Goal: Information Seeking & Learning: Learn about a topic

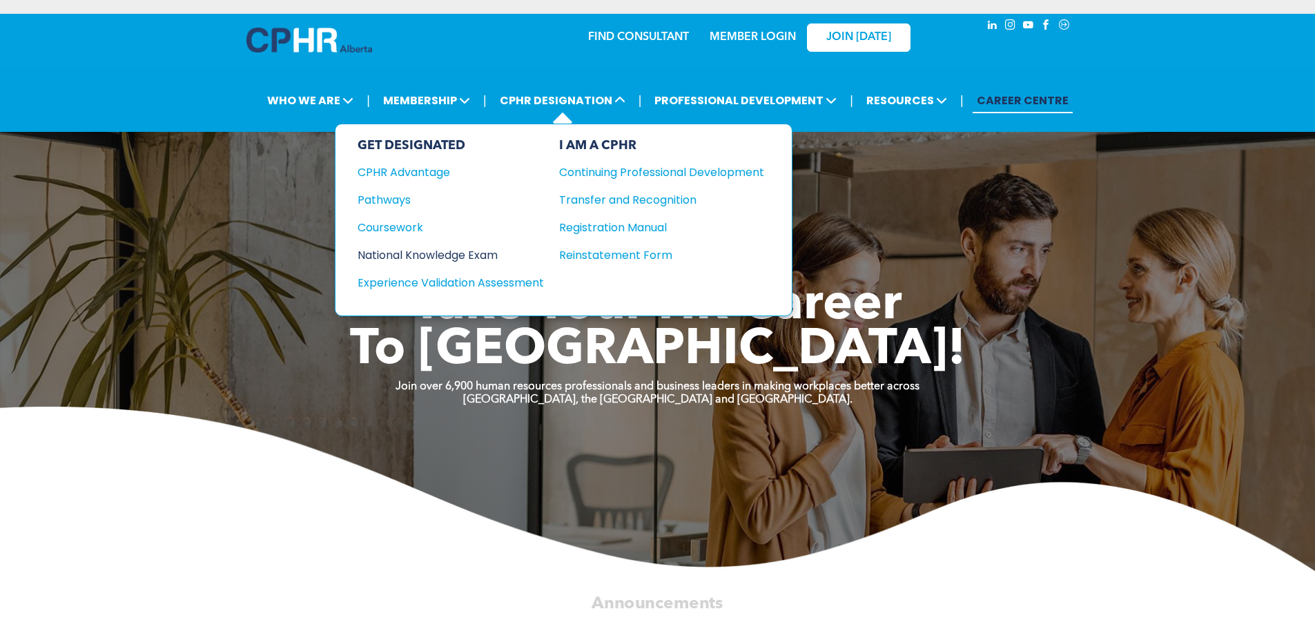
click at [485, 249] on div "National Knowledge Exam" at bounding box center [442, 254] width 168 height 17
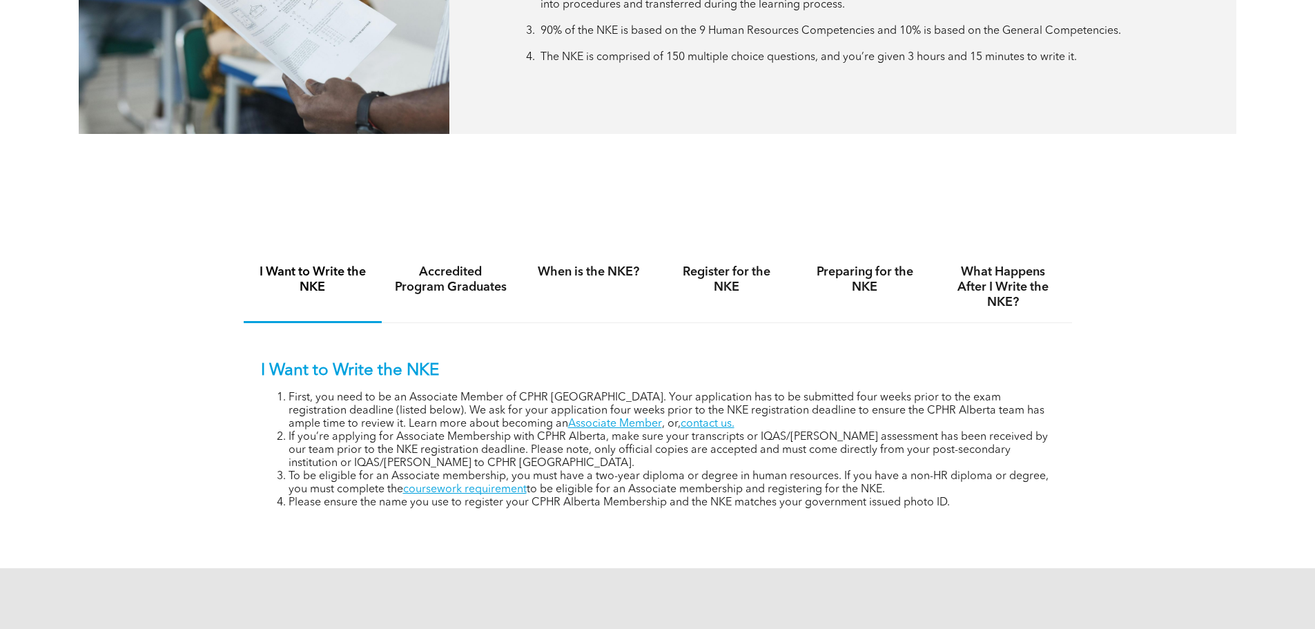
scroll to position [828, 0]
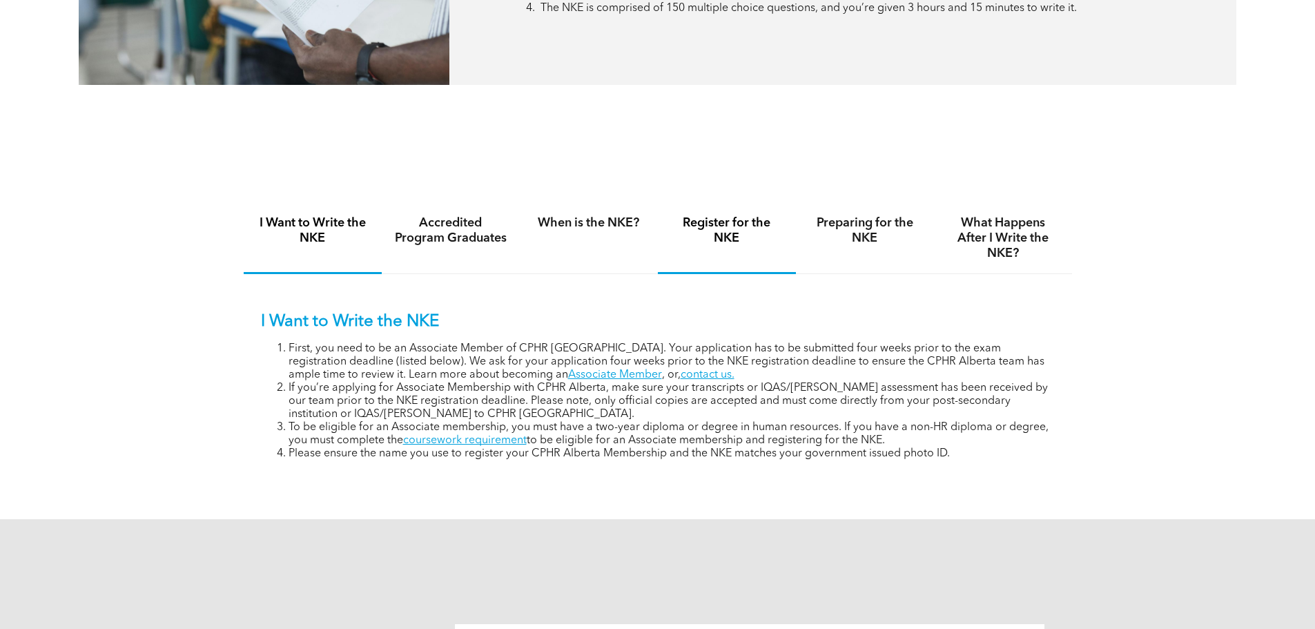
click at [746, 227] on h4 "Register for the NKE" at bounding box center [726, 230] width 113 height 30
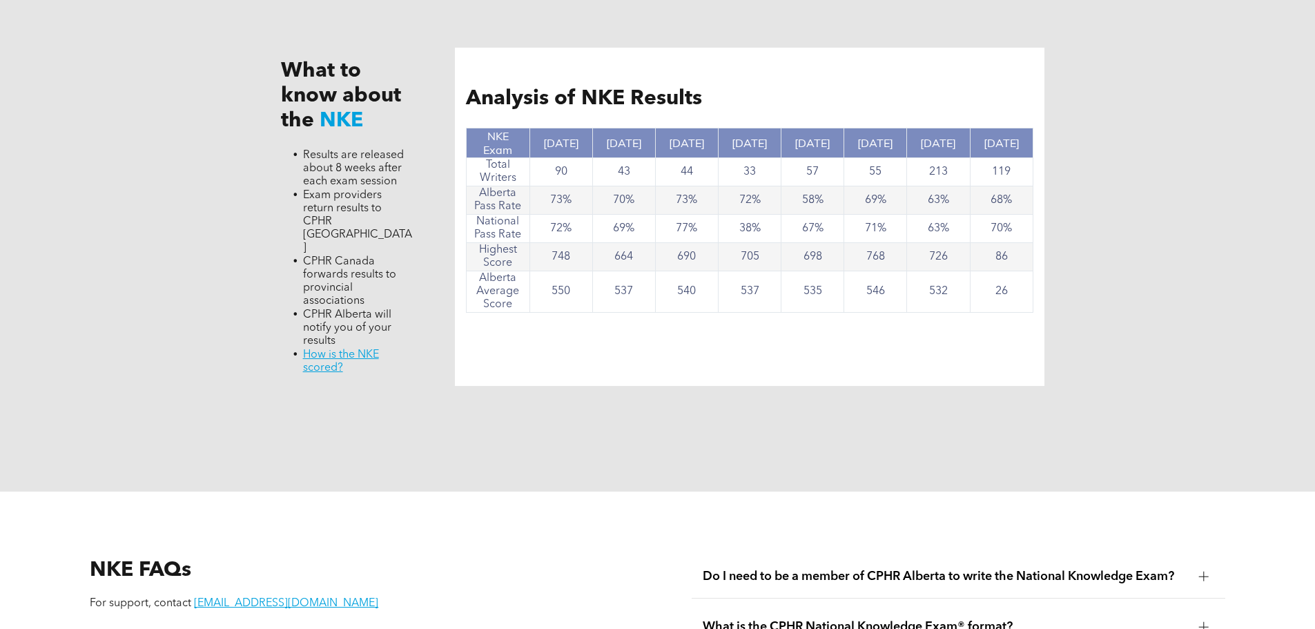
scroll to position [1933, 0]
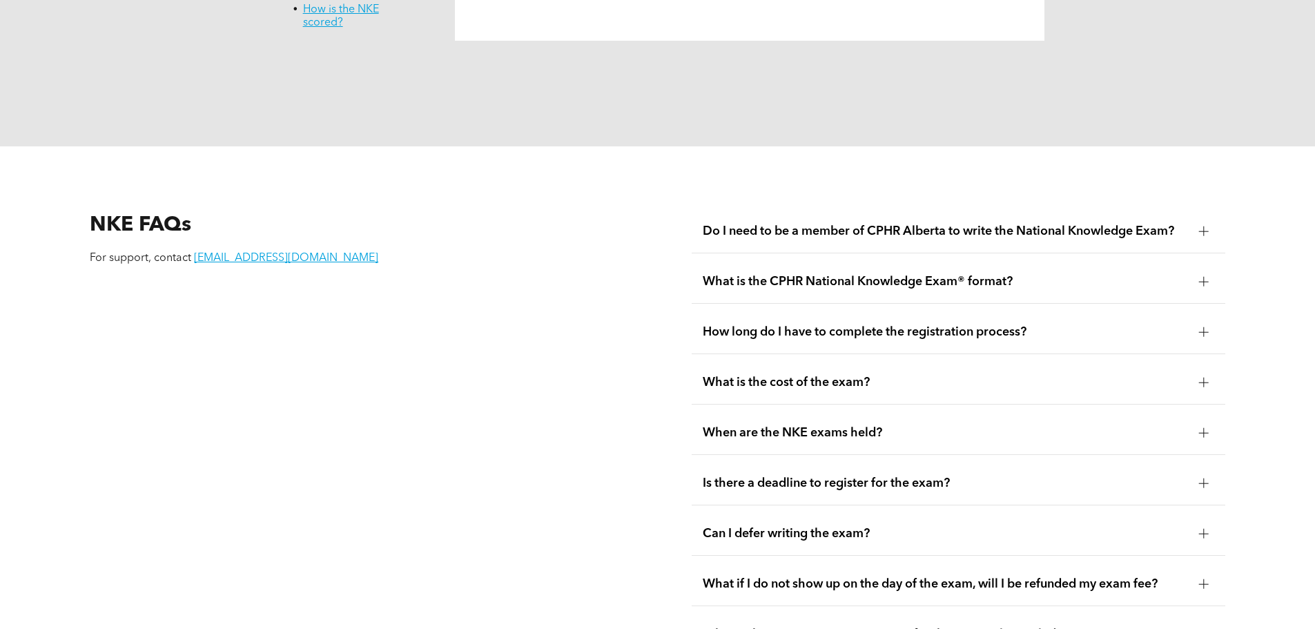
click at [1205, 271] on div at bounding box center [1204, 281] width 21 height 21
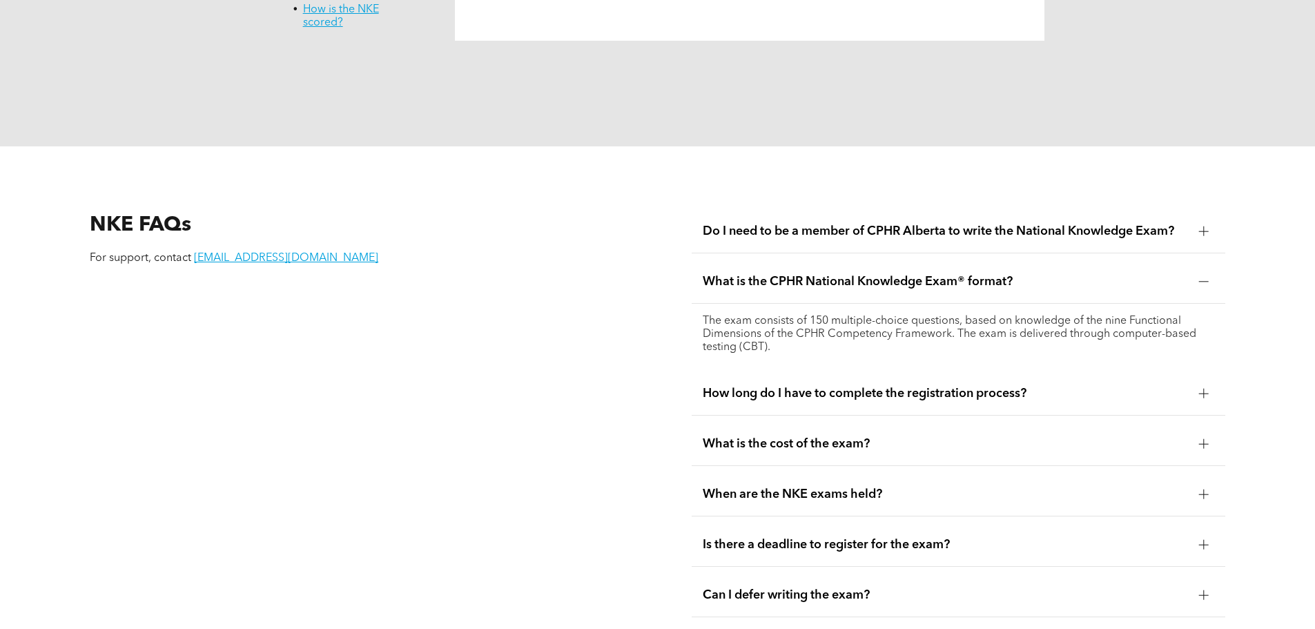
click at [1181, 373] on div "How long do I have to complete the registration process?" at bounding box center [959, 393] width 534 height 43
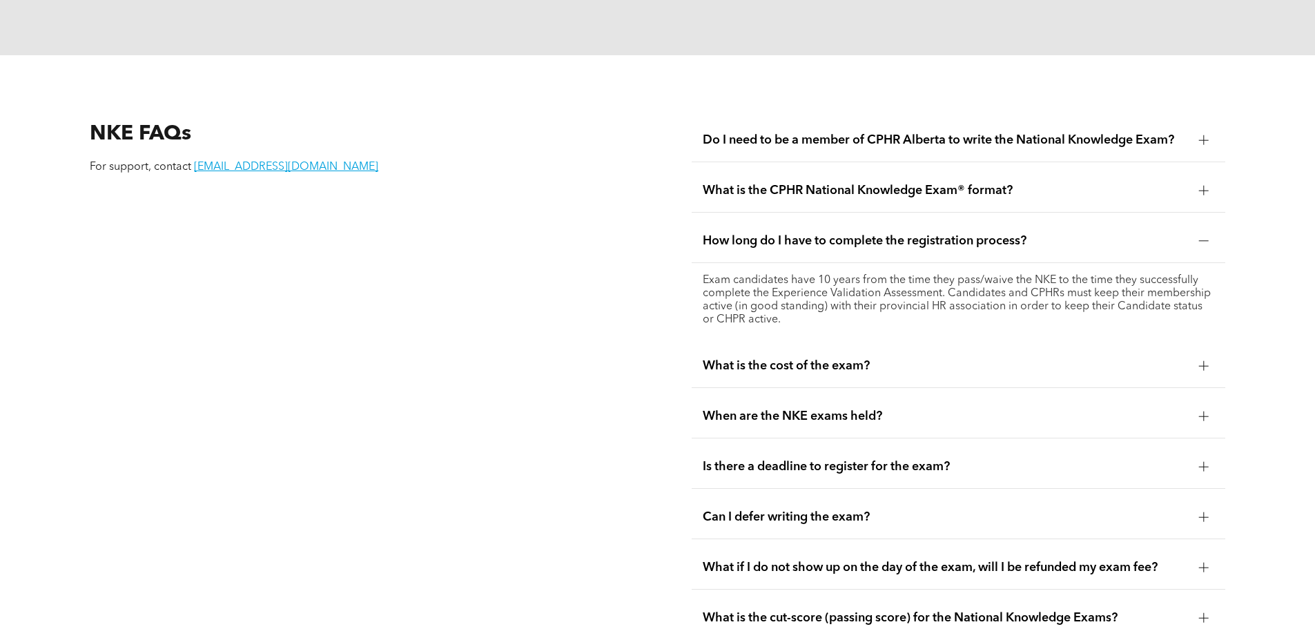
scroll to position [2140, 0]
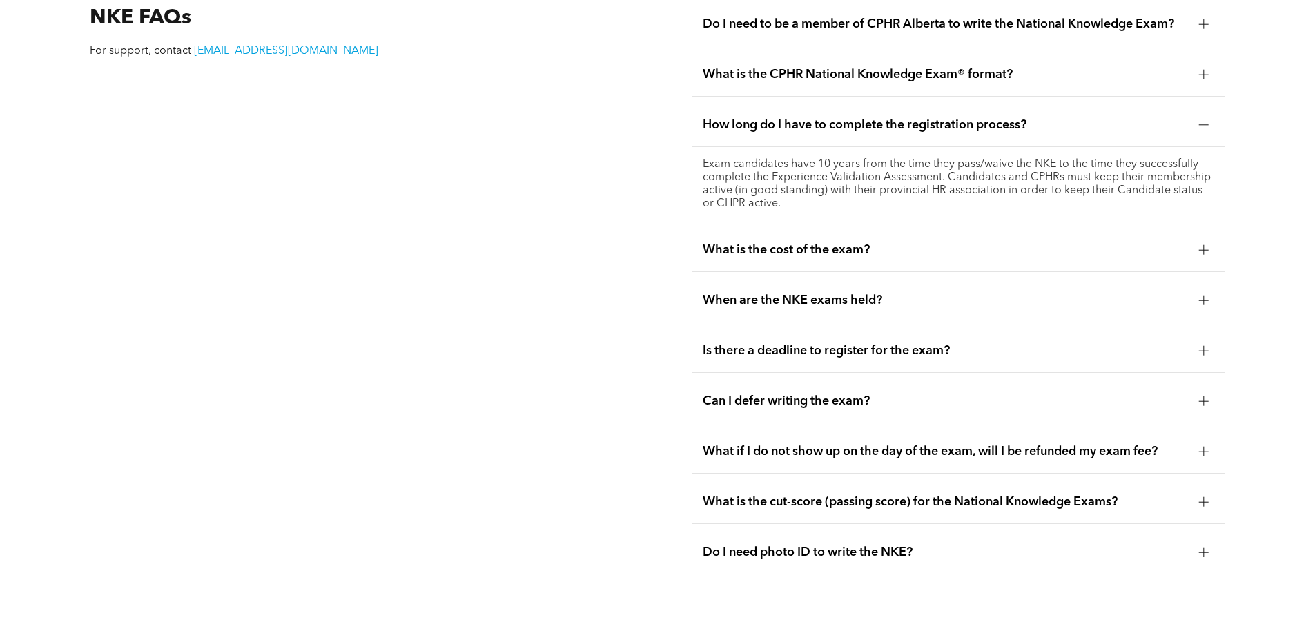
click at [1201, 290] on div at bounding box center [1204, 300] width 21 height 21
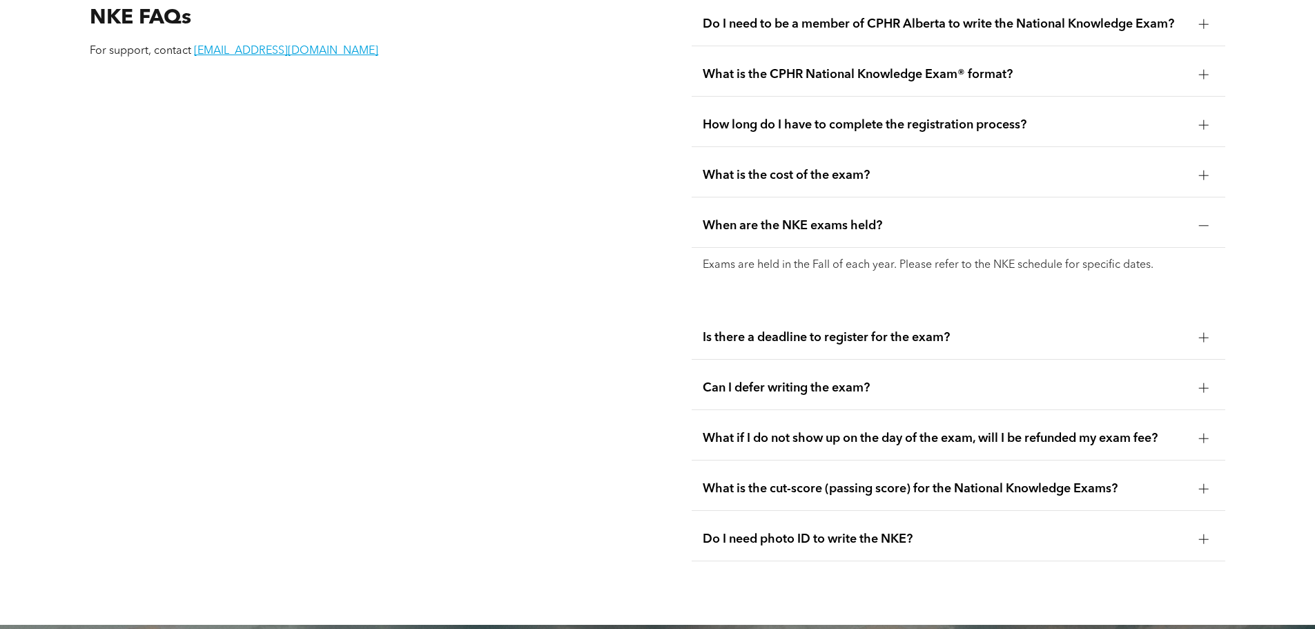
click at [1167, 481] on span "What is the cut-score (passing score) for the National Knowledge Exams?" at bounding box center [945, 488] width 485 height 15
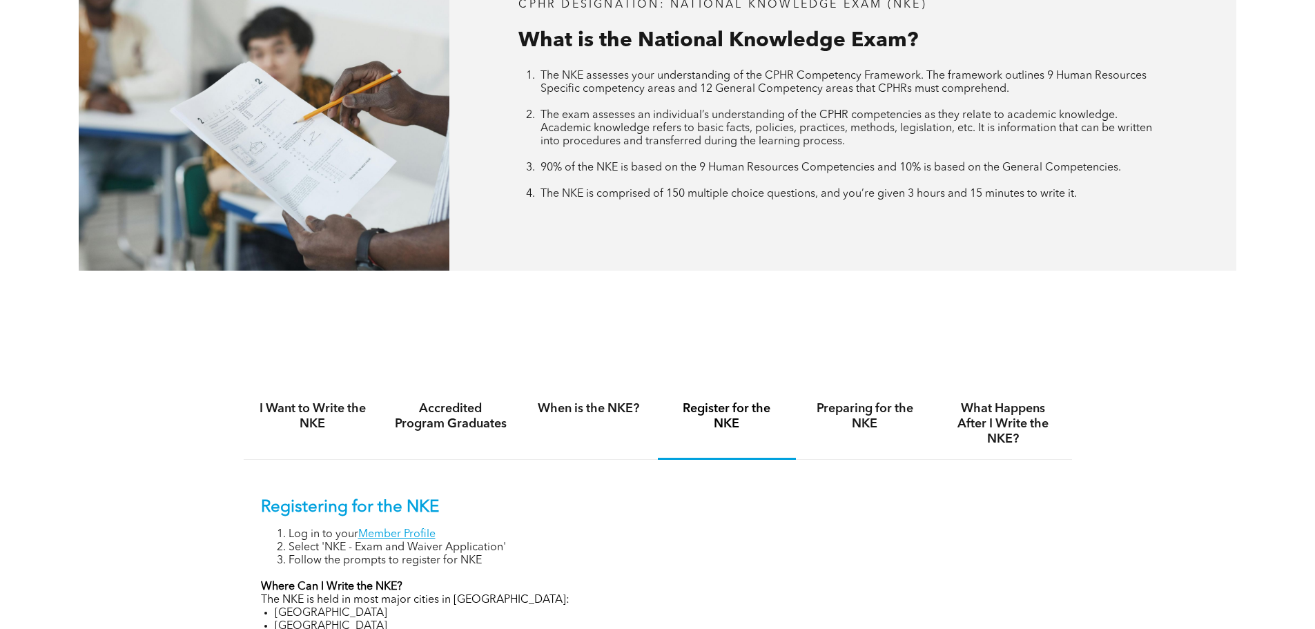
scroll to position [621, 0]
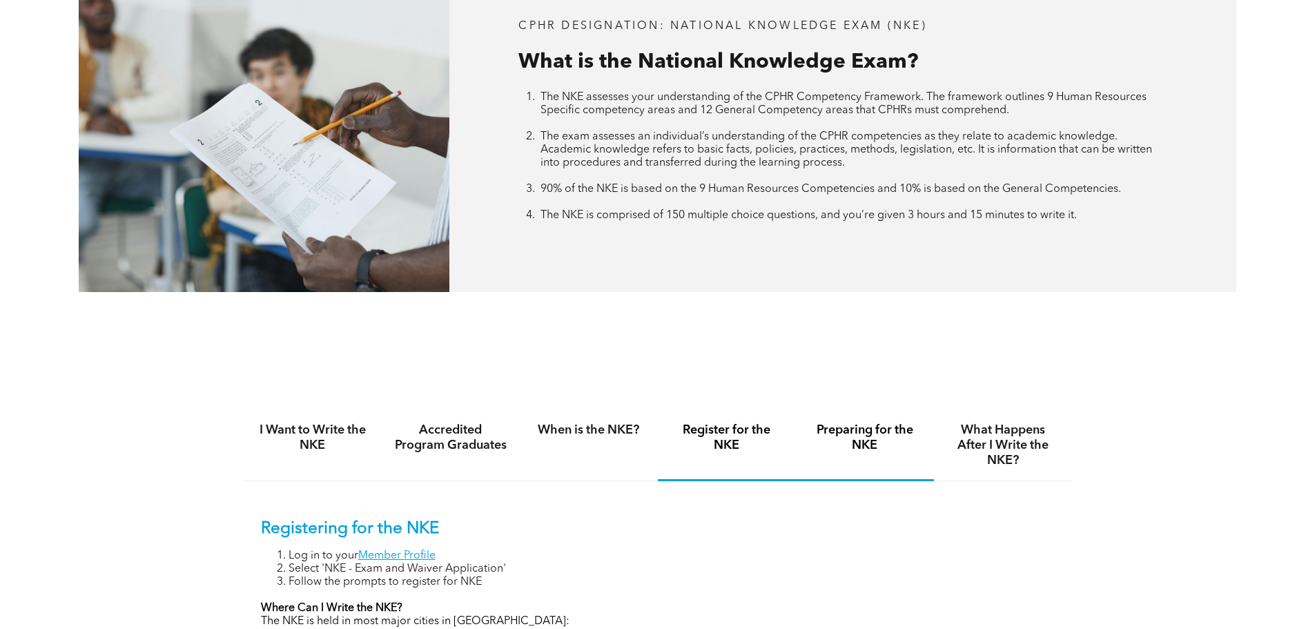
click at [880, 433] on h4 "Preparing for the NKE" at bounding box center [864, 437] width 113 height 30
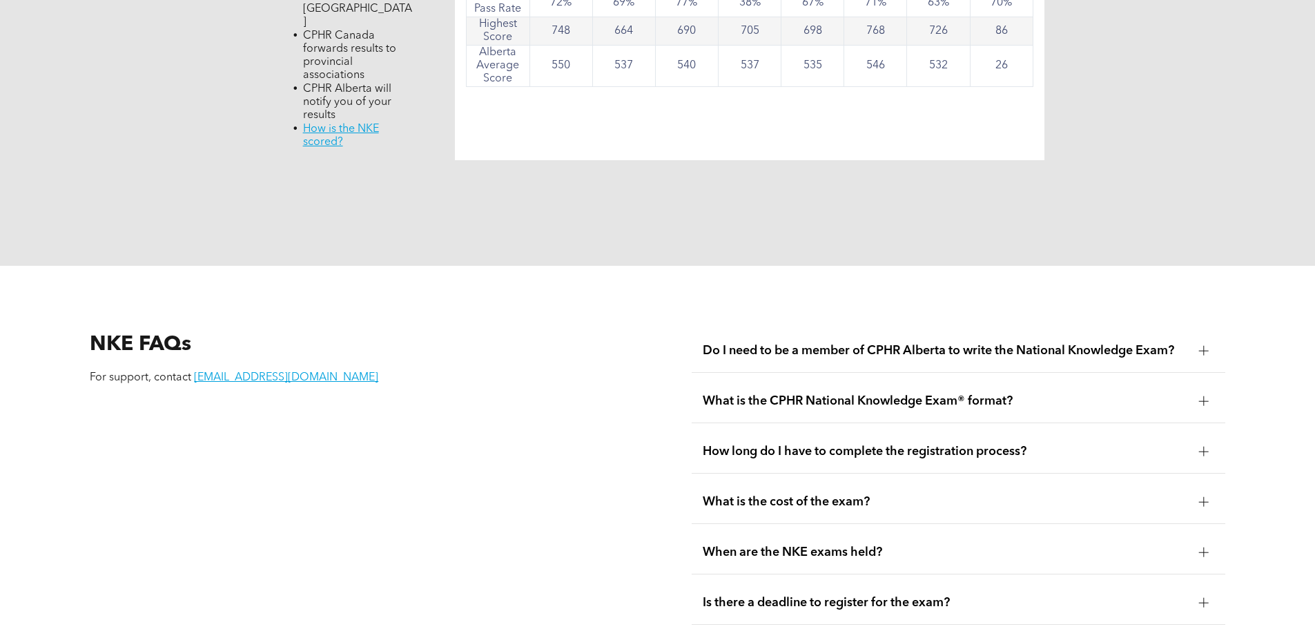
scroll to position [1726, 0]
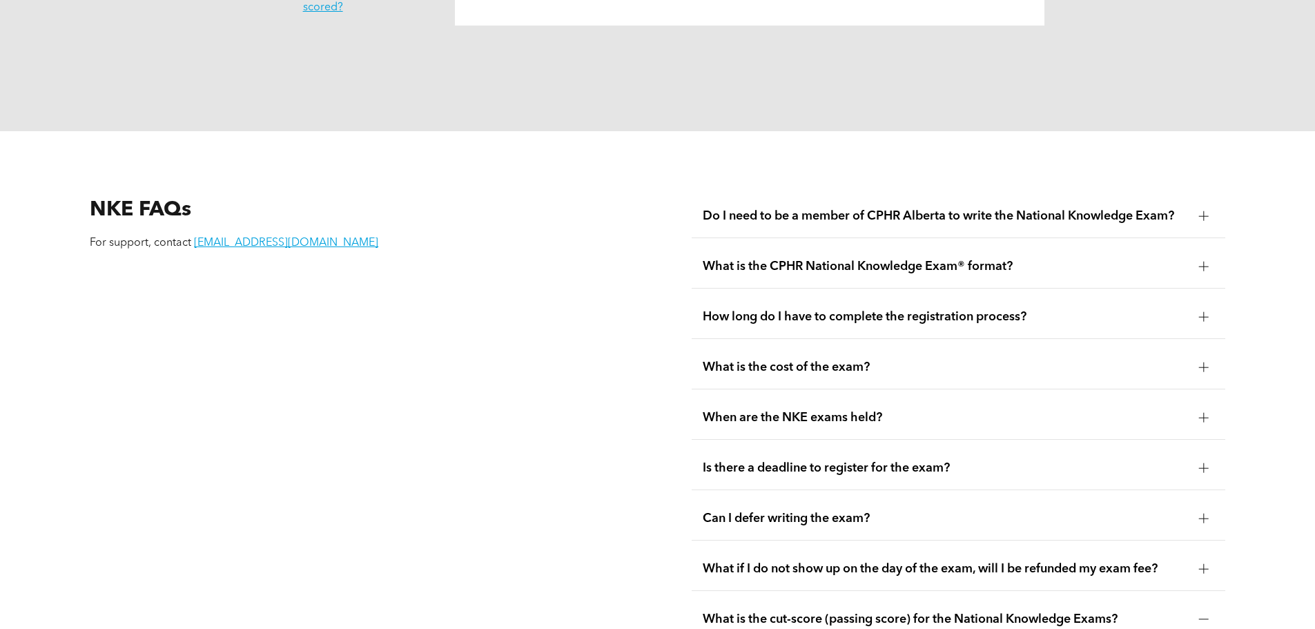
click at [923, 410] on span "When are the NKE exams held?" at bounding box center [945, 417] width 485 height 15
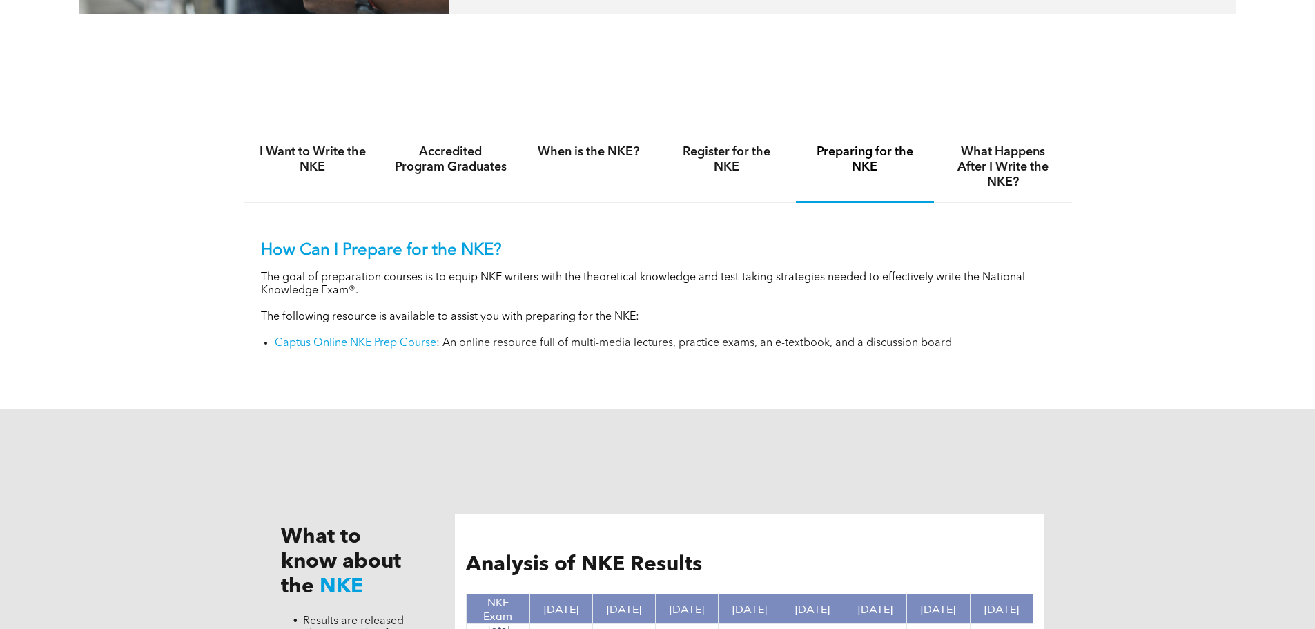
scroll to position [828, 0]
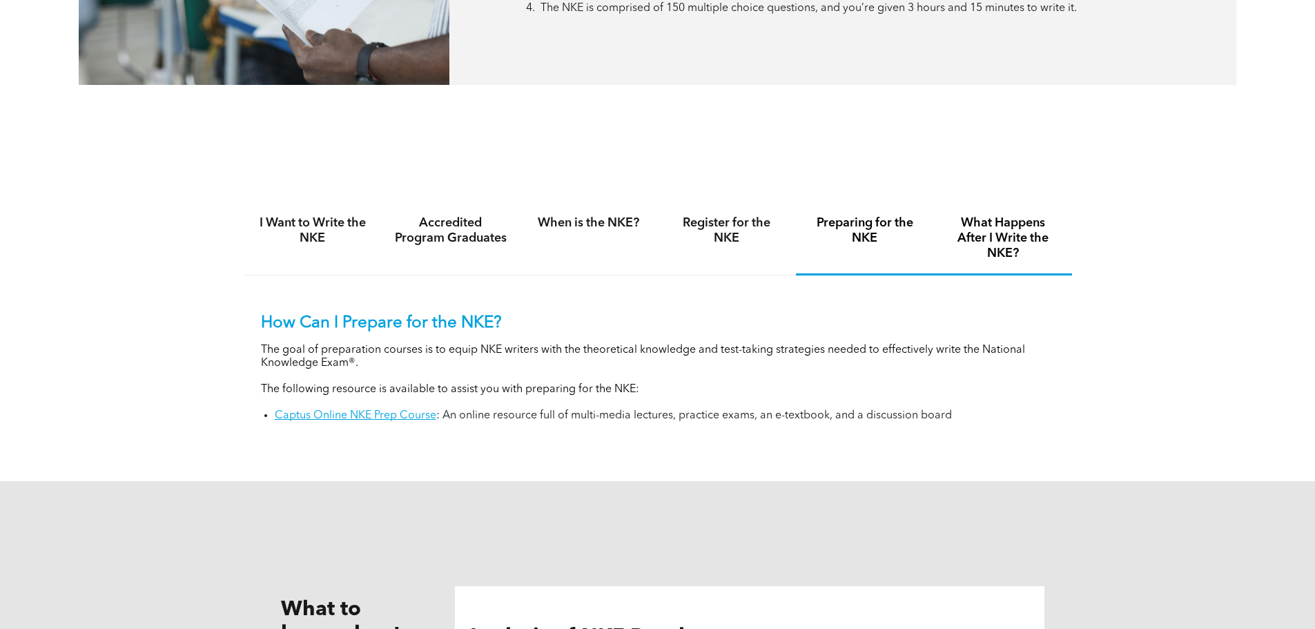
click at [986, 231] on h4 "What Happens After I Write the NKE?" at bounding box center [1002, 238] width 113 height 46
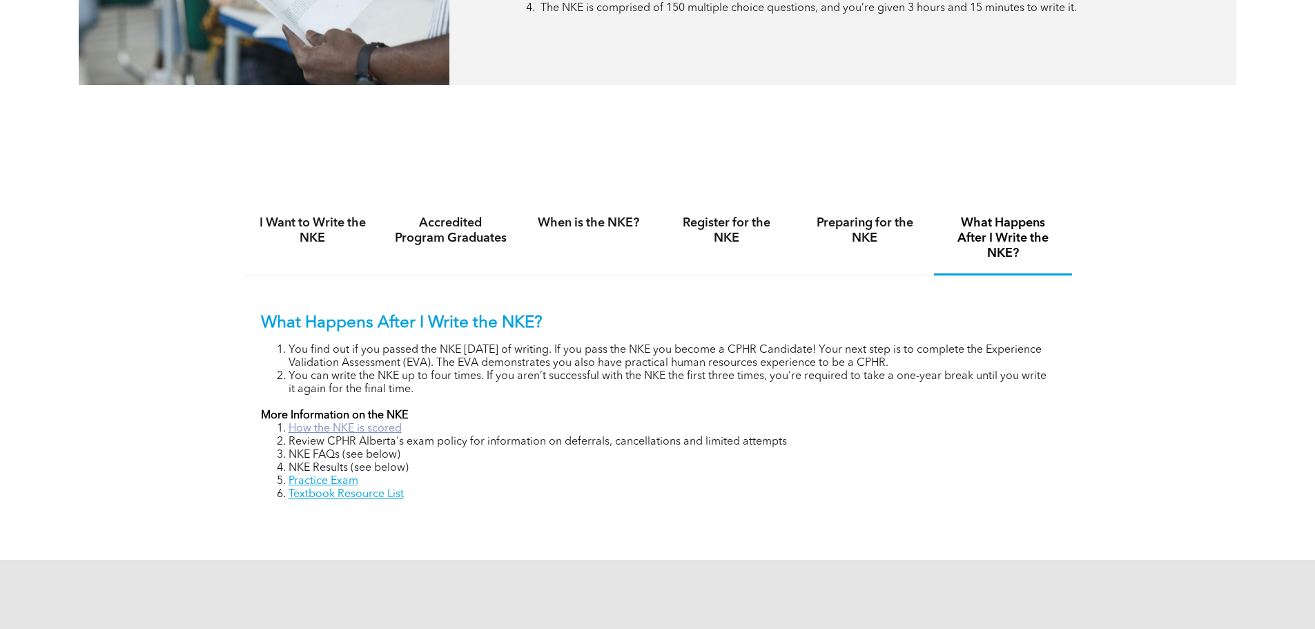
click at [365, 429] on link "How the NKE is scored" at bounding box center [345, 428] width 113 height 11
click at [316, 219] on h4 "I Want to Write the NKE" at bounding box center [312, 230] width 113 height 30
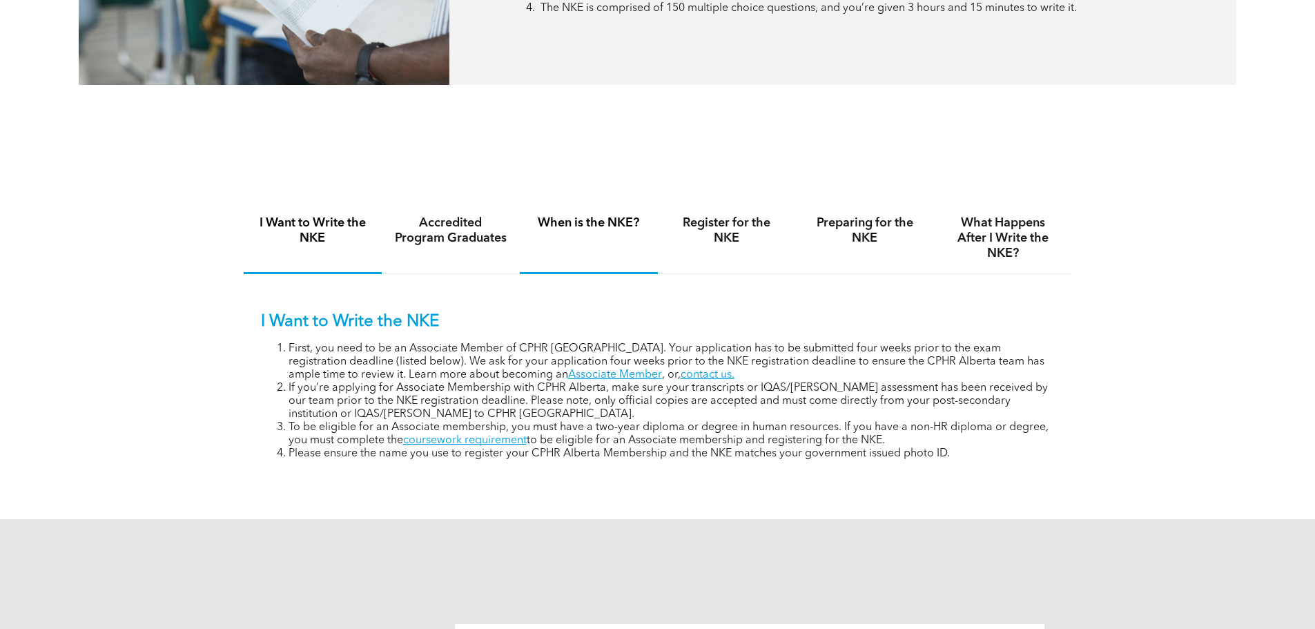
click at [592, 222] on h4 "When is the NKE?" at bounding box center [588, 222] width 113 height 15
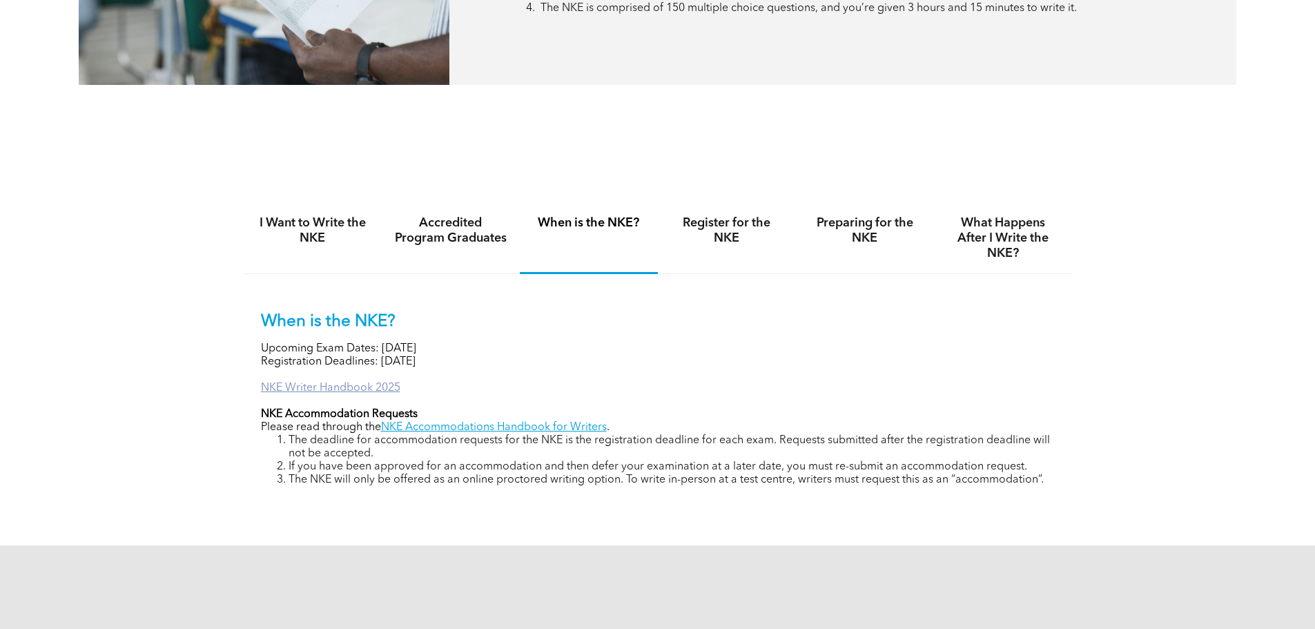
click at [365, 382] on link "NKE Writer Handbook 2025" at bounding box center [330, 387] width 139 height 11
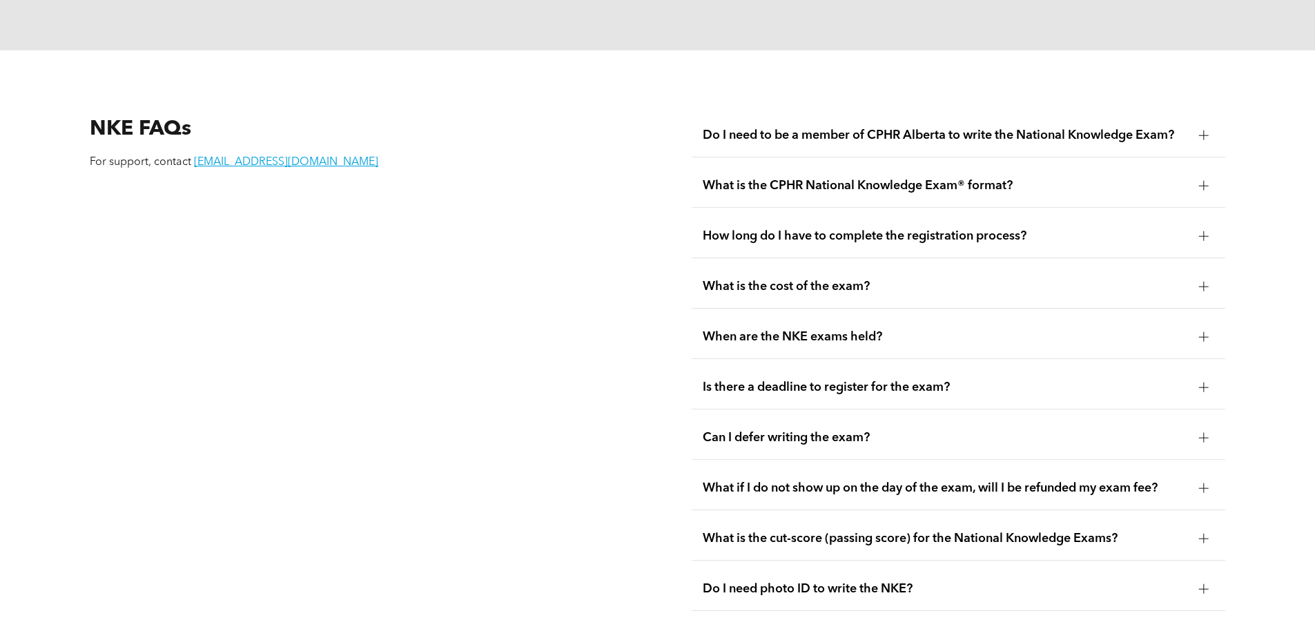
scroll to position [1933, 0]
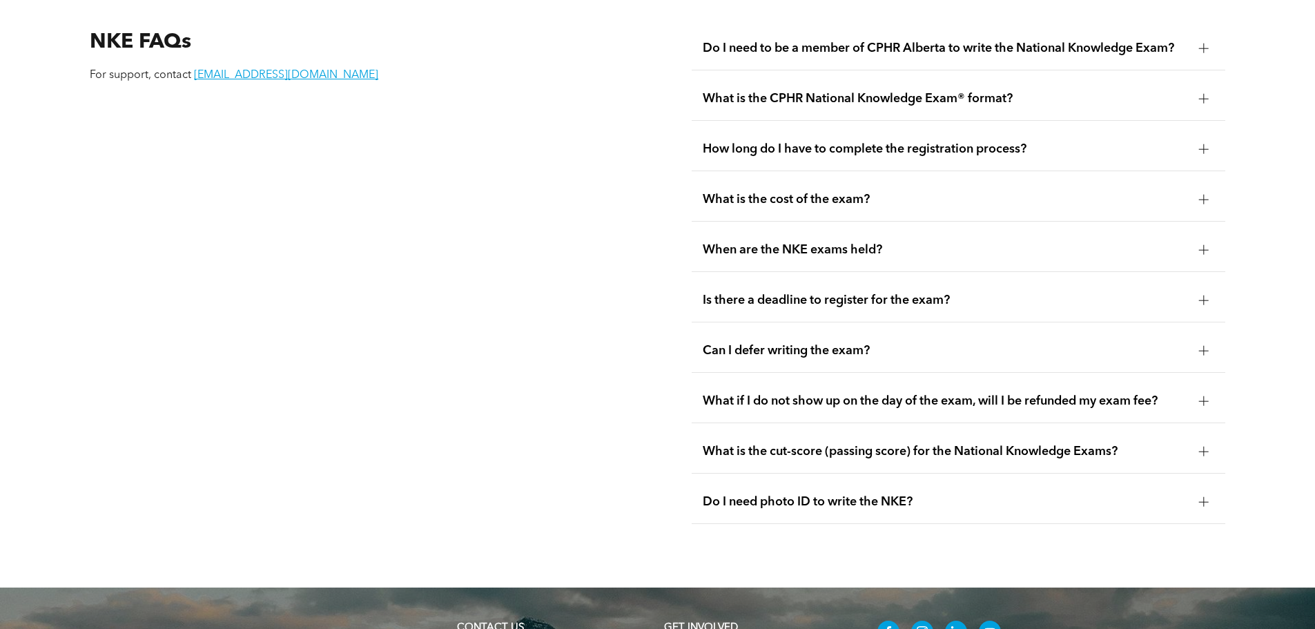
click at [871, 444] on span "What is the cut-score (passing score) for the National Knowledge Exams?" at bounding box center [945, 451] width 485 height 15
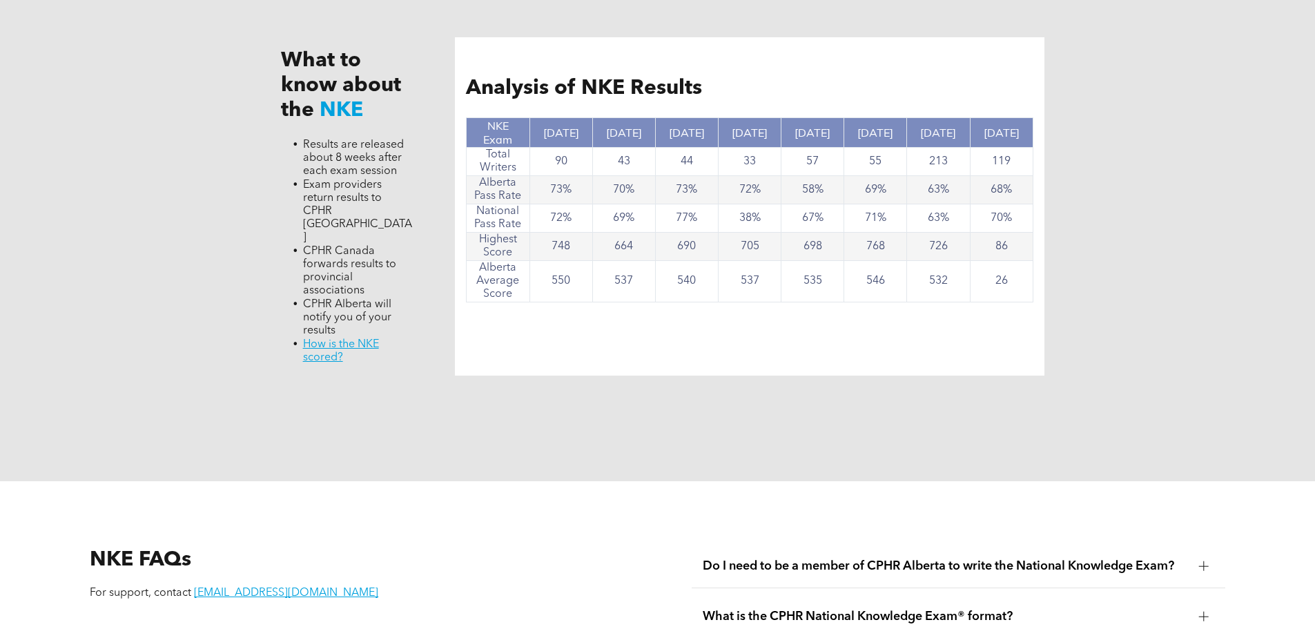
scroll to position [1470, 0]
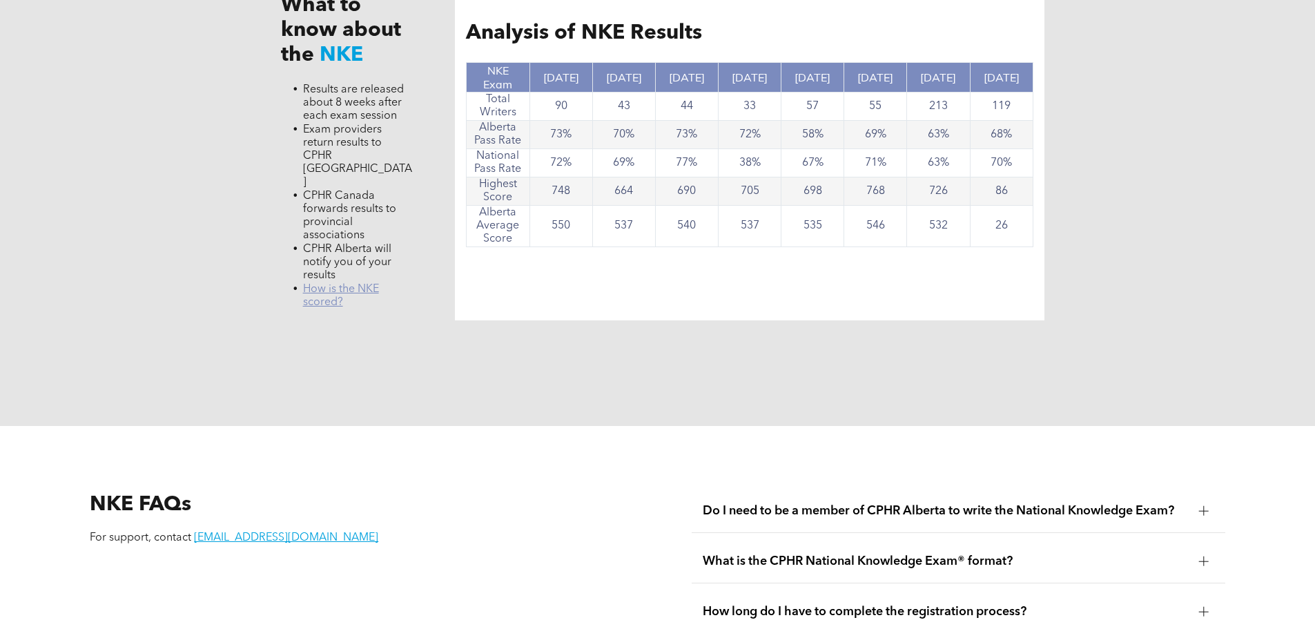
click at [342, 284] on link "﻿ How is the NKE scored?" at bounding box center [341, 296] width 76 height 24
